Goal: Check status: Check status

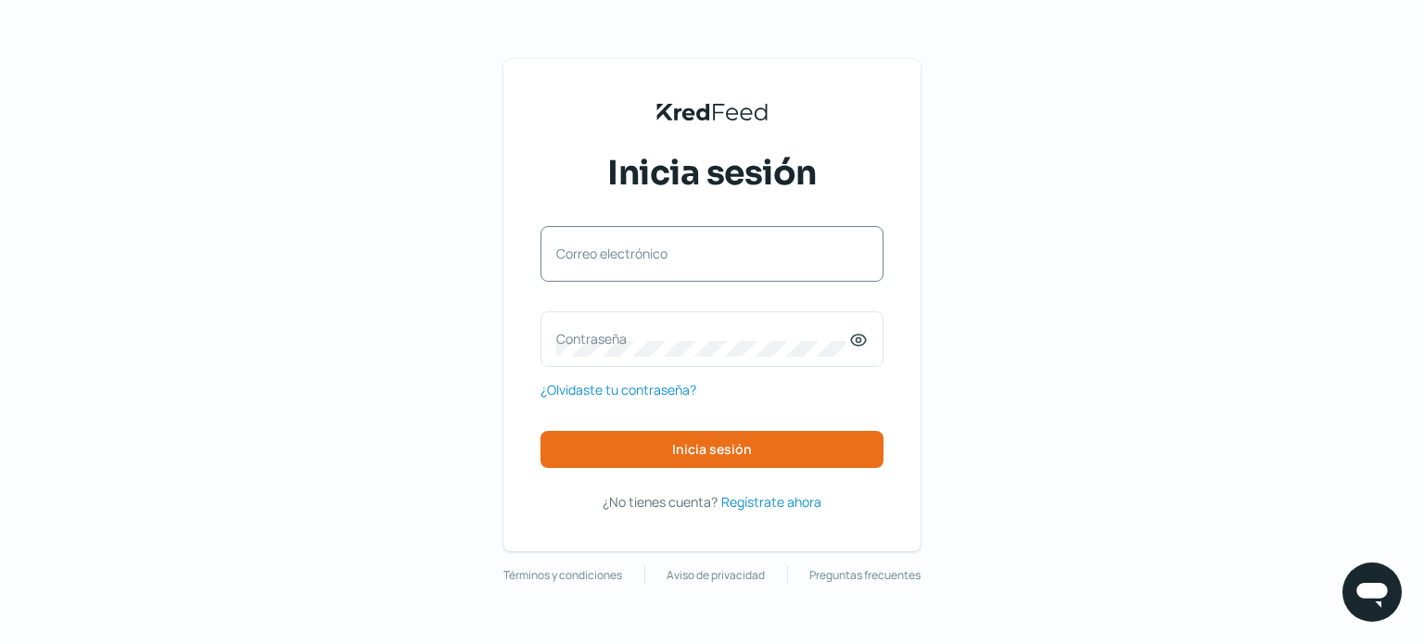
click at [592, 249] on label "Correo electrónico" at bounding box center [702, 254] width 293 height 18
click at [592, 255] on input "Correo electrónico" at bounding box center [712, 263] width 312 height 17
type input "[EMAIL_ADDRESS][DOMAIN_NAME]"
click at [570, 348] on label "Contraseña" at bounding box center [702, 339] width 293 height 18
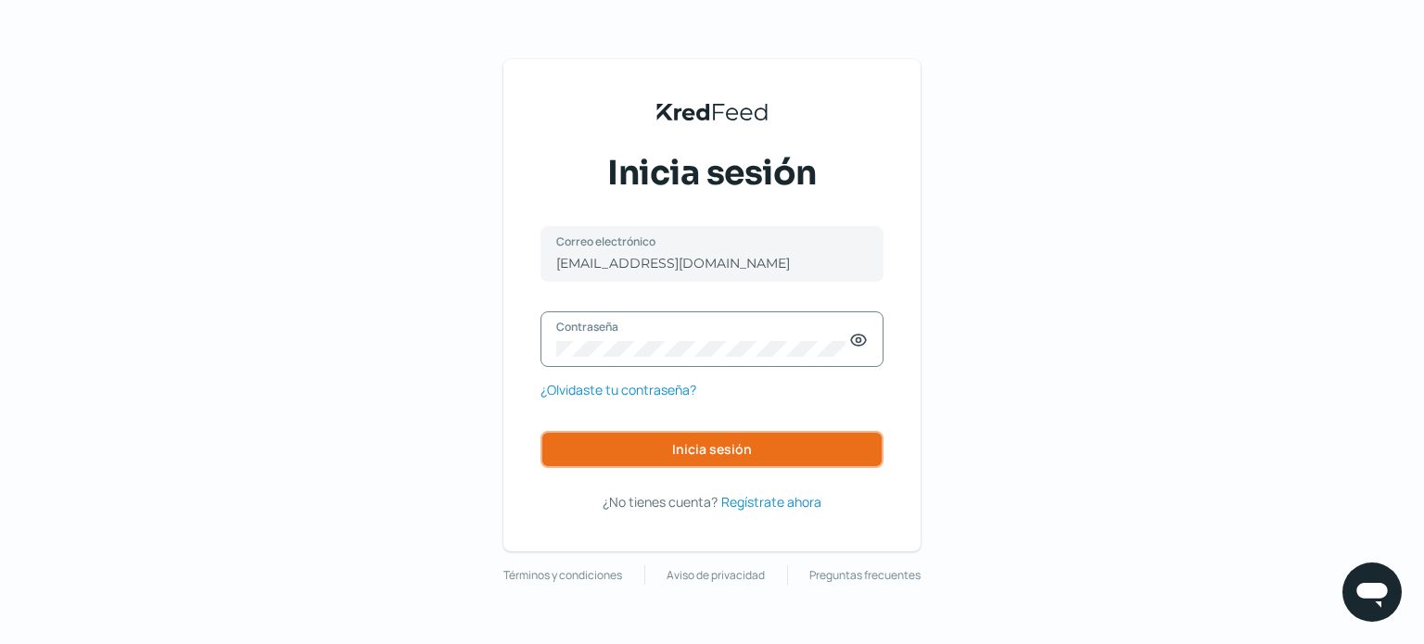
click at [707, 456] on span "Inicia sesión" at bounding box center [712, 449] width 80 height 13
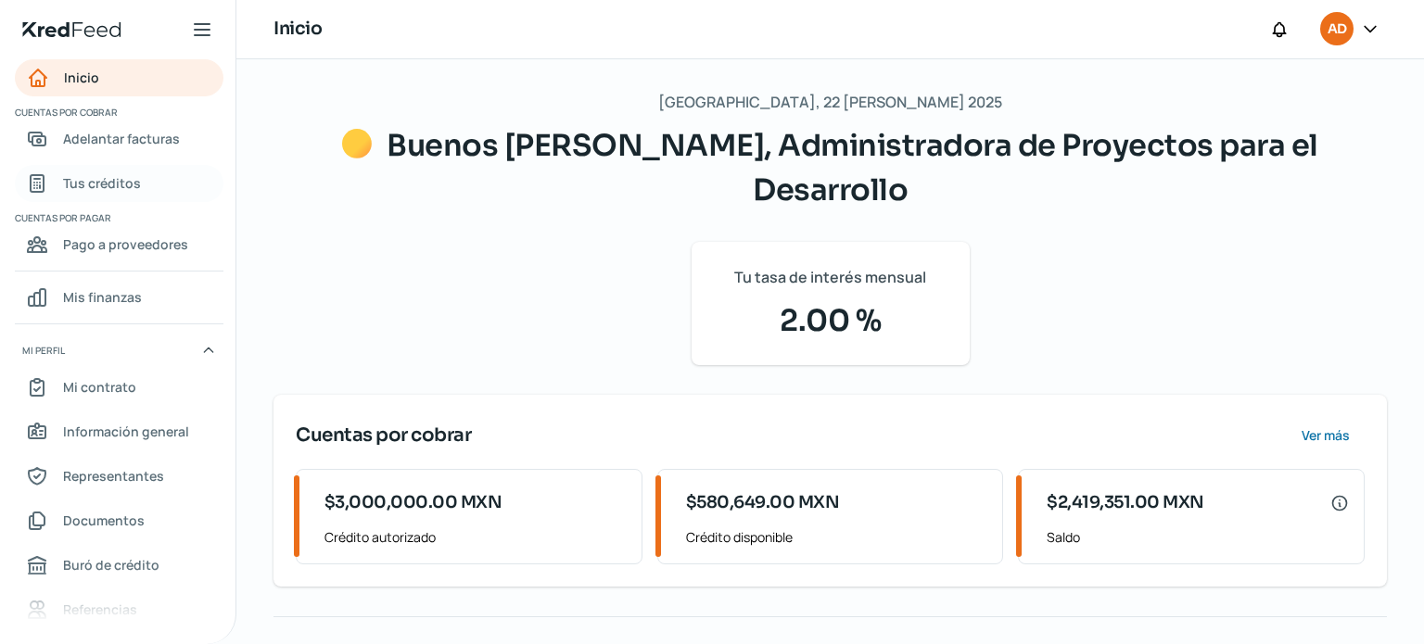
click at [112, 181] on span "Tus créditos" at bounding box center [102, 183] width 78 height 23
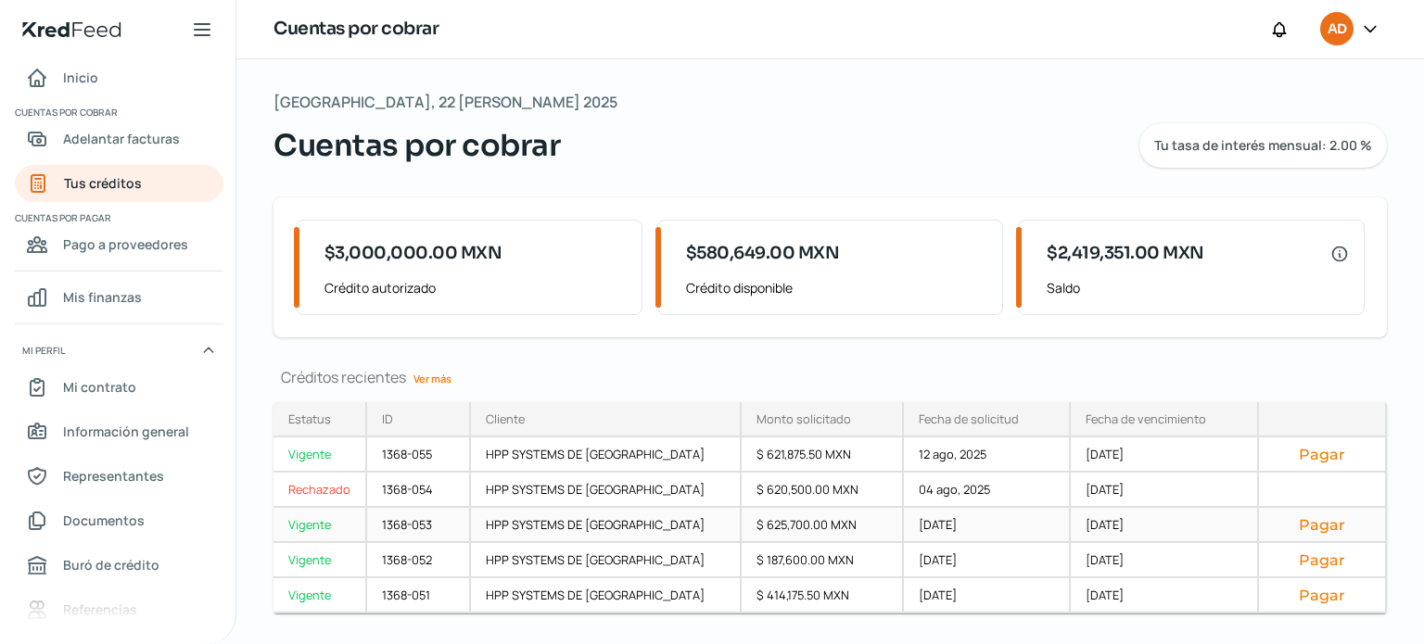
click at [961, 521] on div "[DATE]" at bounding box center [988, 525] width 168 height 35
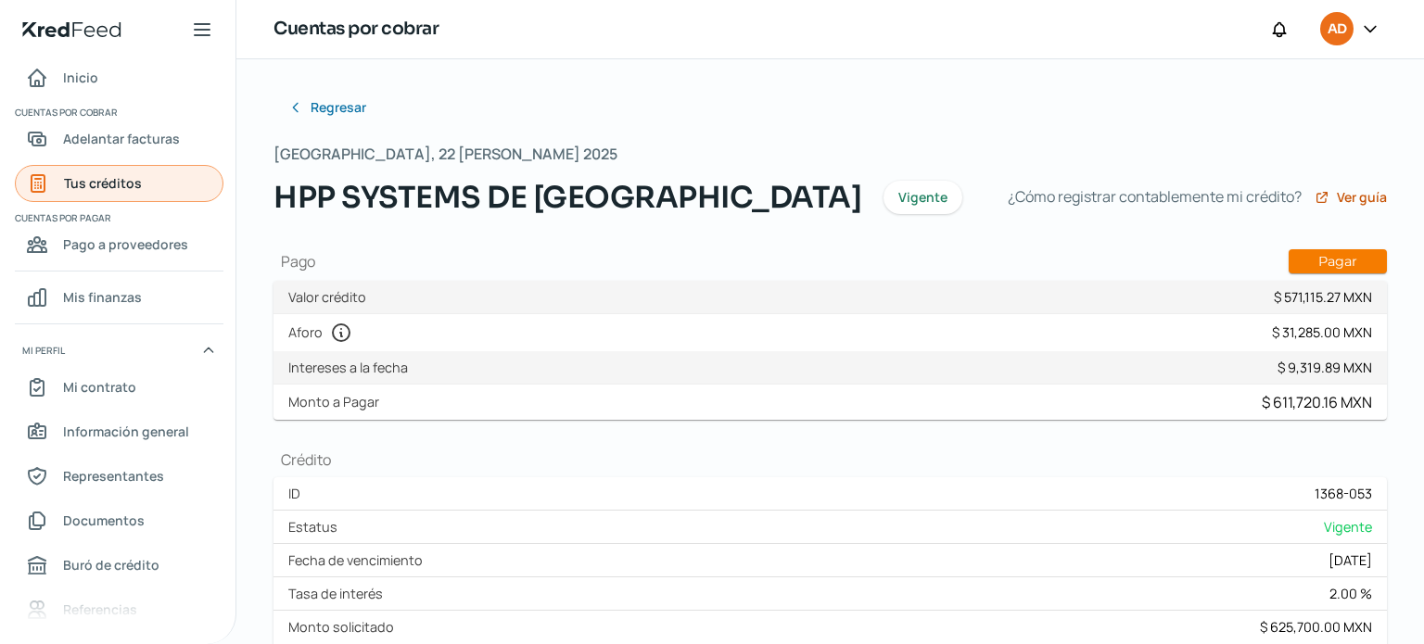
click at [72, 178] on span "Tus créditos" at bounding box center [103, 183] width 78 height 23
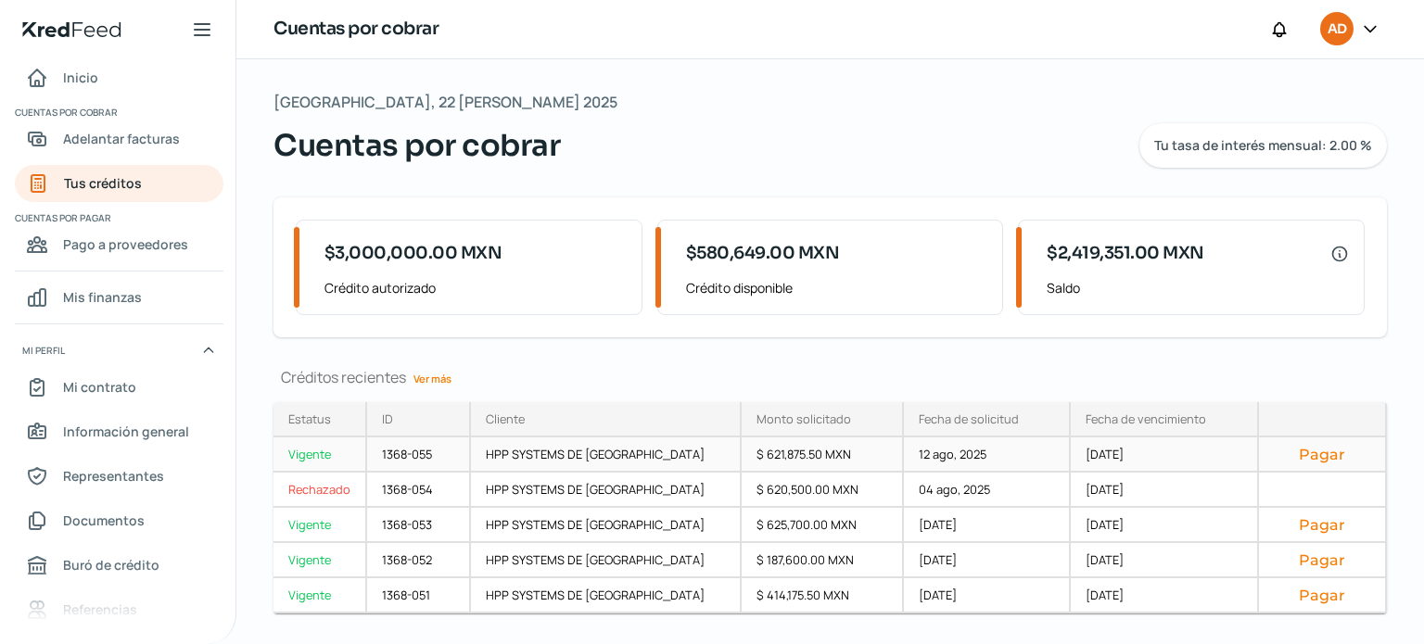
click at [544, 454] on div "HPP SYSTEMS DE [GEOGRAPHIC_DATA]" at bounding box center [607, 455] width 272 height 35
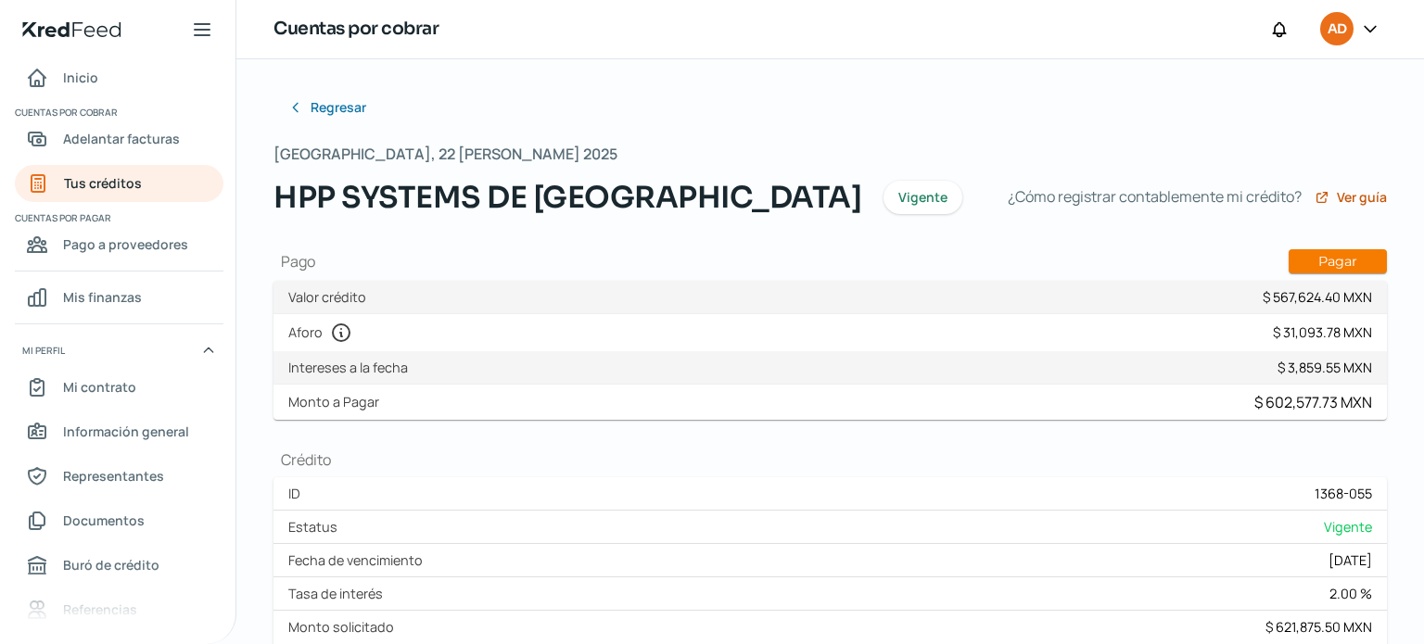
drag, startPoint x: 1415, startPoint y: 142, endPoint x: 1417, endPoint y: 299, distance: 157.6
click at [1365, 29] on icon at bounding box center [1370, 28] width 19 height 19
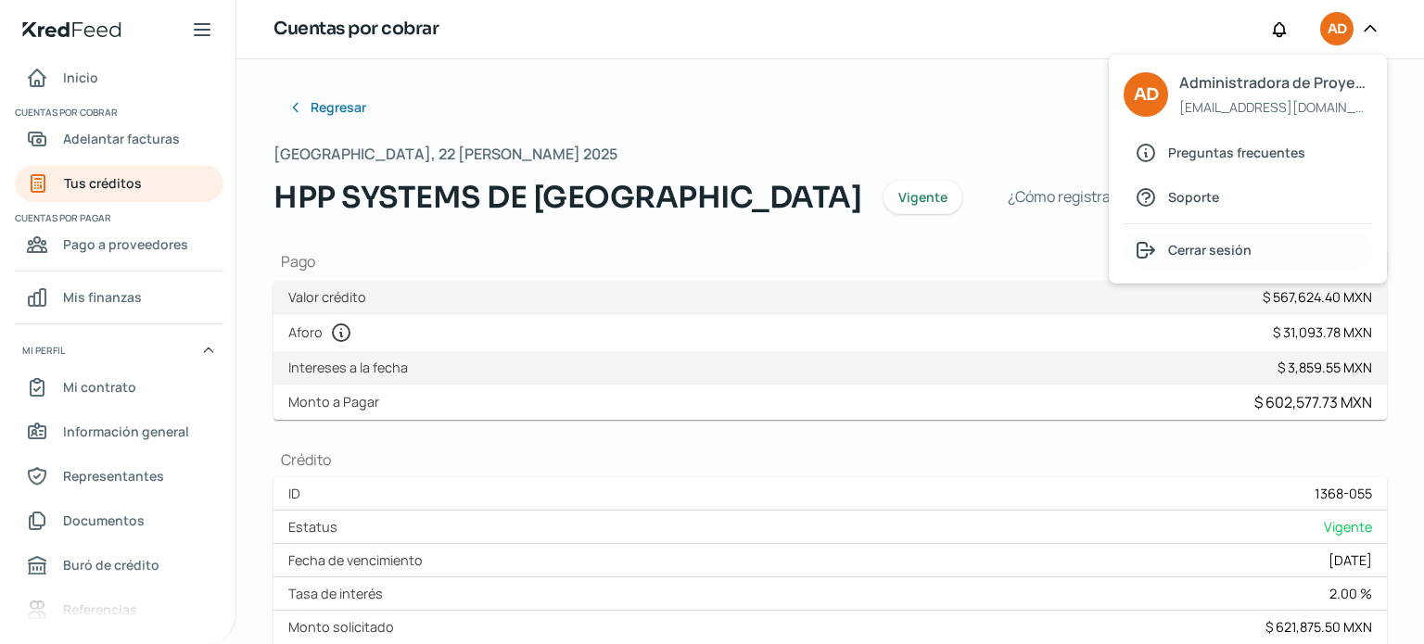
click at [1204, 249] on span "Cerrar sesión" at bounding box center [1209, 249] width 83 height 23
